Goal: Transaction & Acquisition: Purchase product/service

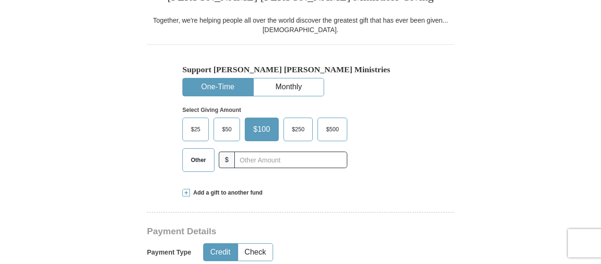
scroll to position [298, 0]
click at [228, 130] on span "$50" at bounding box center [226, 129] width 19 height 14
click at [0, 0] on input "$50" at bounding box center [0, 0] width 0 height 0
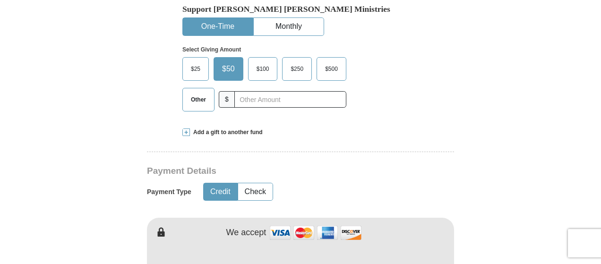
scroll to position [353, 0]
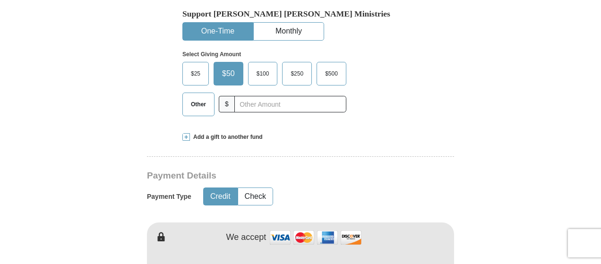
click at [260, 70] on span "$100" at bounding box center [263, 74] width 22 height 14
click at [0, 0] on input "$100" at bounding box center [0, 0] width 0 height 0
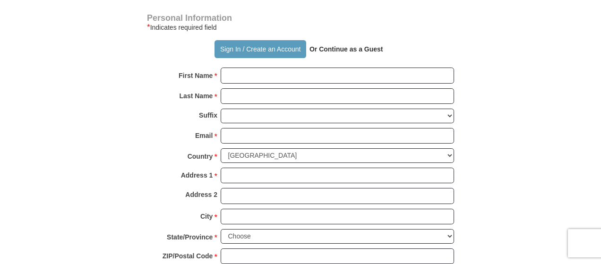
scroll to position [688, 0]
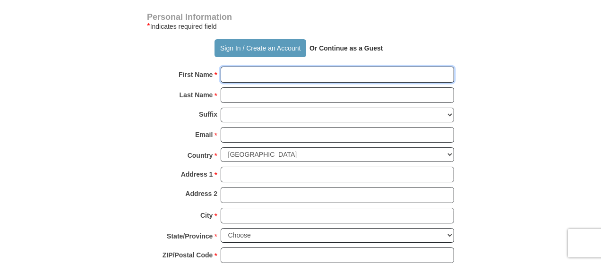
click at [356, 75] on input "First Name *" at bounding box center [337, 75] width 233 height 16
type input "jacky"
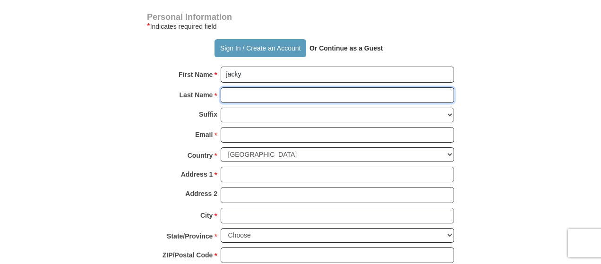
click at [299, 92] on input "Last Name *" at bounding box center [337, 95] width 233 height 16
type input "[PERSON_NAME]"
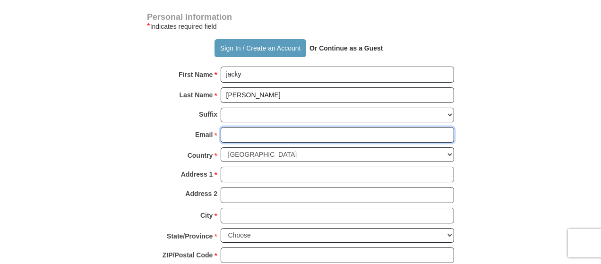
click at [291, 130] on input "Email *" at bounding box center [337, 135] width 233 height 16
type input "[EMAIL_ADDRESS][DOMAIN_NAME]"
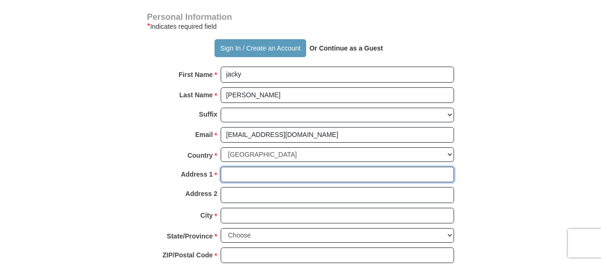
click at [318, 175] on input "Address 1 *" at bounding box center [337, 175] width 233 height 16
type input "Hlavni 22"
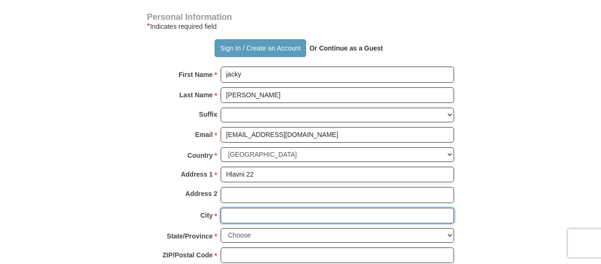
type input "[GEOGRAPHIC_DATA]"
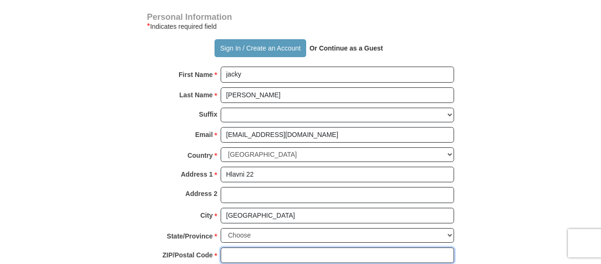
type input "141 00"
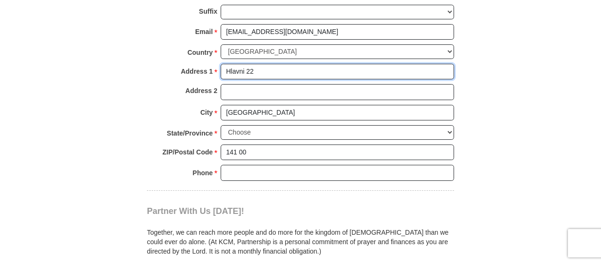
scroll to position [792, 0]
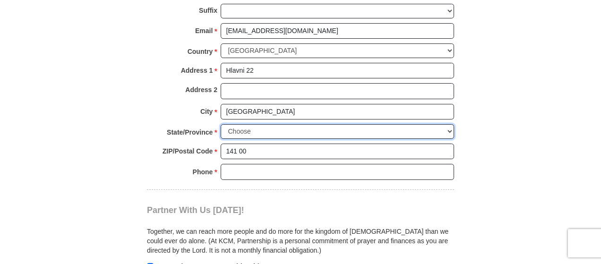
click at [332, 129] on select "Choose [US_STATE] [US_STATE] [US_STATE] [US_STATE] [US_STATE] Armed Forces Amer…" at bounding box center [337, 131] width 233 height 15
select select "OH"
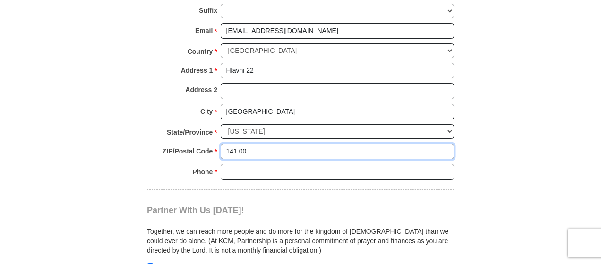
click at [275, 146] on input "141 00" at bounding box center [337, 152] width 233 height 16
type input "1"
type input "27343"
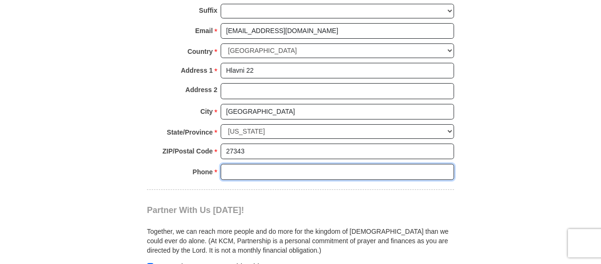
click at [285, 164] on input "Phone * *" at bounding box center [337, 172] width 233 height 16
type input "420608725009"
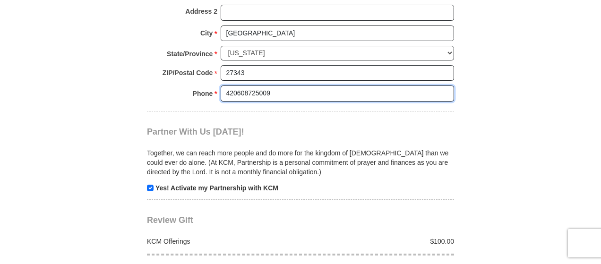
scroll to position [874, 0]
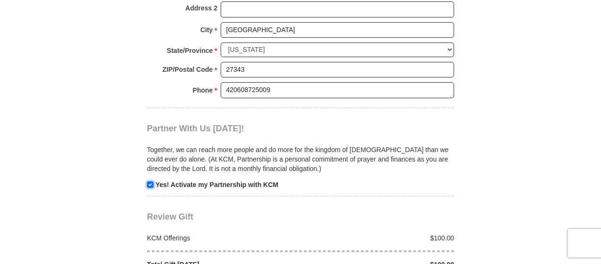
click at [152, 181] on input "checkbox" at bounding box center [150, 184] width 7 height 7
checkbox input "false"
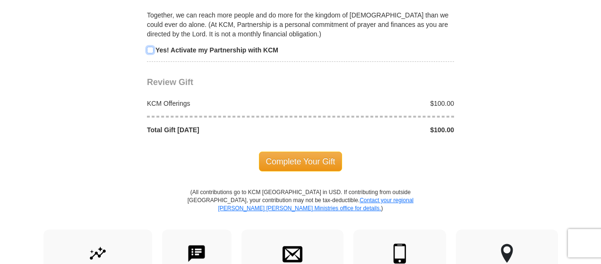
scroll to position [1019, 0]
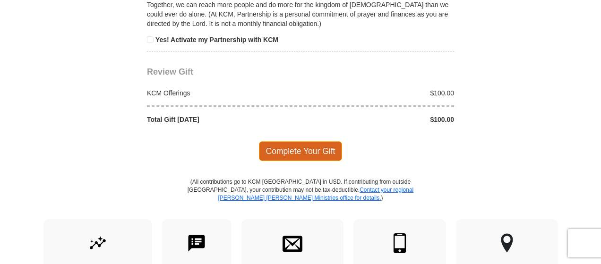
click at [312, 146] on span "Complete Your Gift" at bounding box center [301, 151] width 84 height 20
